Goal: Transaction & Acquisition: Download file/media

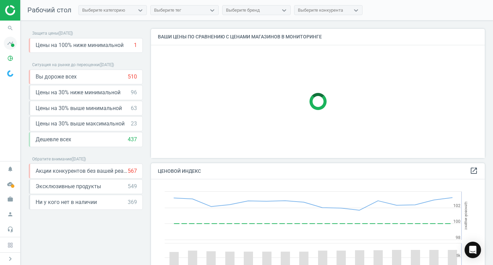
scroll to position [168, 339]
click at [12, 44] on span at bounding box center [12, 44] width 3 height 3
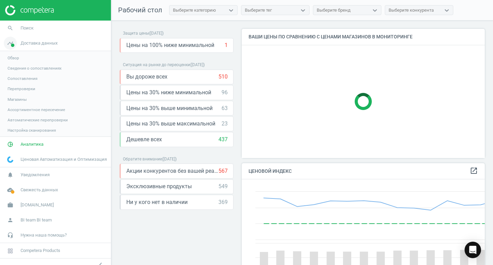
scroll to position [168, 248]
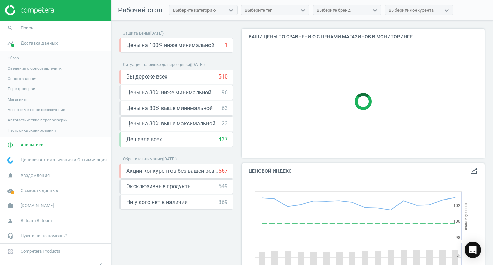
click at [19, 58] on span "Обзор" at bounding box center [14, 57] width 12 height 5
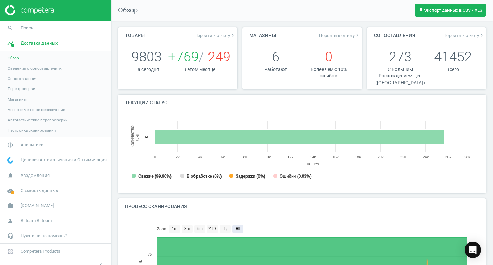
scroll to position [3, 3]
click at [31, 146] on span "Аналитика" at bounding box center [32, 145] width 23 height 6
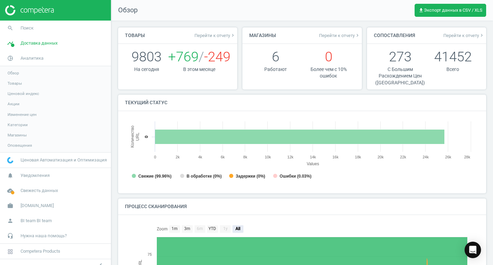
click at [16, 84] on span "Товары" at bounding box center [15, 82] width 14 height 5
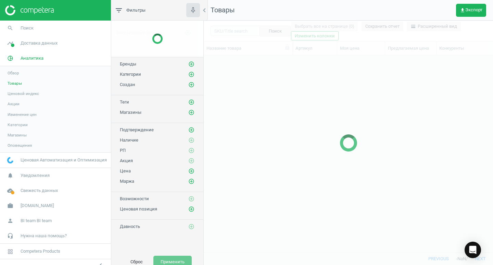
scroll to position [186, 284]
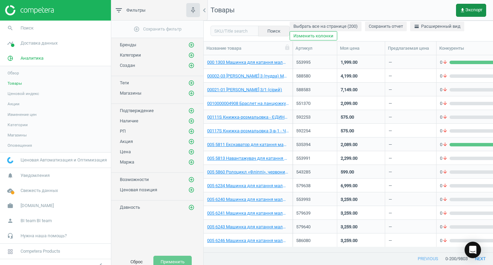
click at [478, 10] on span "get_app Экспорт" at bounding box center [471, 10] width 23 height 5
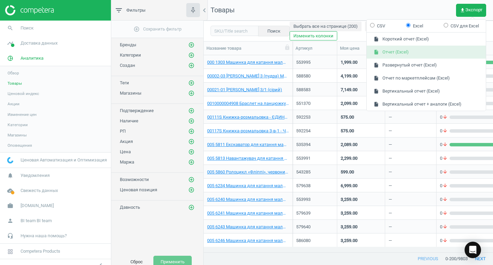
click at [429, 50] on button "insert_drive_file Отчет (Excel)" at bounding box center [426, 52] width 119 height 13
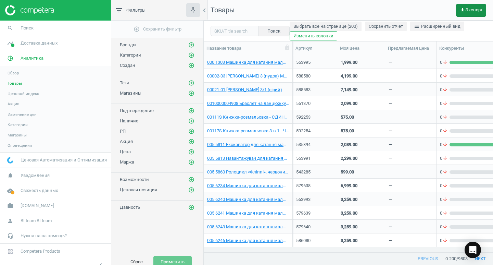
click at [470, 8] on span "get_app Экспорт" at bounding box center [471, 10] width 23 height 5
